Goal: Task Accomplishment & Management: Manage account settings

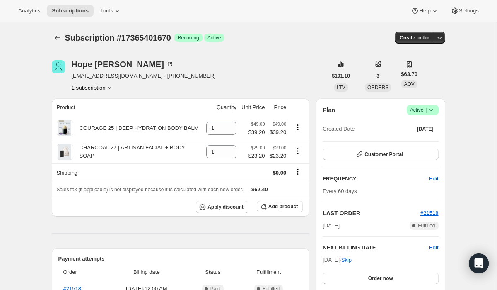
click at [433, 109] on icon at bounding box center [431, 110] width 8 height 8
click at [419, 140] on span "Cancel subscription" at bounding box center [420, 140] width 47 height 6
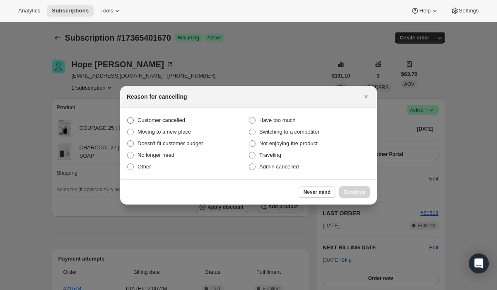
click at [182, 119] on span "Customer cancelled" at bounding box center [162, 120] width 48 height 6
click at [128, 117] on input "Customer cancelled" at bounding box center [127, 117] width 0 height 0
radio input "true"
click at [360, 191] on span "Continue" at bounding box center [355, 192] width 22 height 7
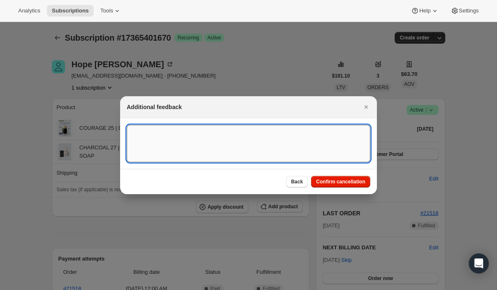
click at [276, 145] on textarea ":r24:" at bounding box center [249, 143] width 244 height 37
paste textarea "15320"
type textarea "Customer Cancelled, Ticket # 15320"
click at [326, 181] on span "Confirm cancellation" at bounding box center [340, 181] width 49 height 7
